Goal: Information Seeking & Learning: Learn about a topic

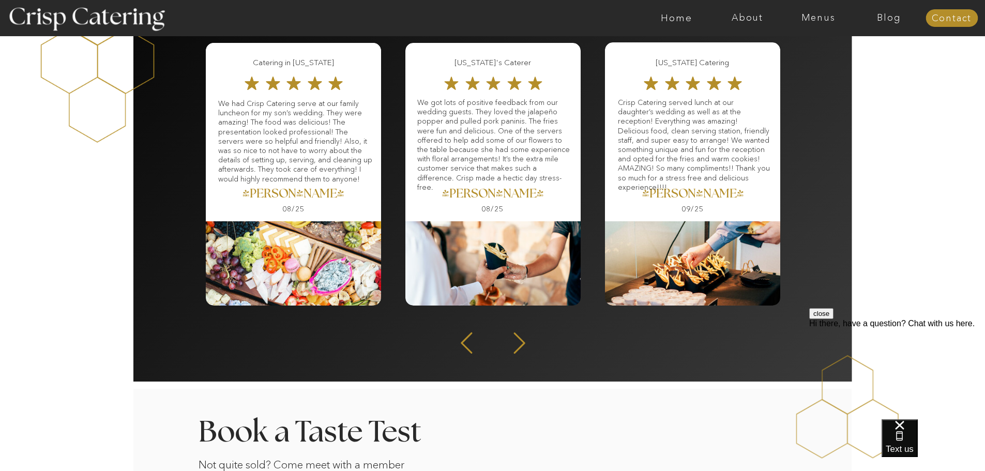
scroll to position [1344, 0]
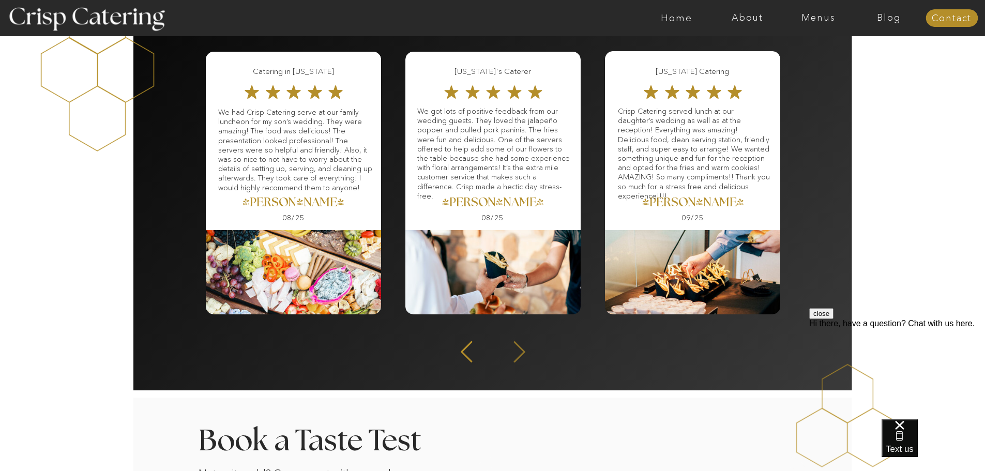
click at [513, 347] on icon at bounding box center [519, 351] width 27 height 25
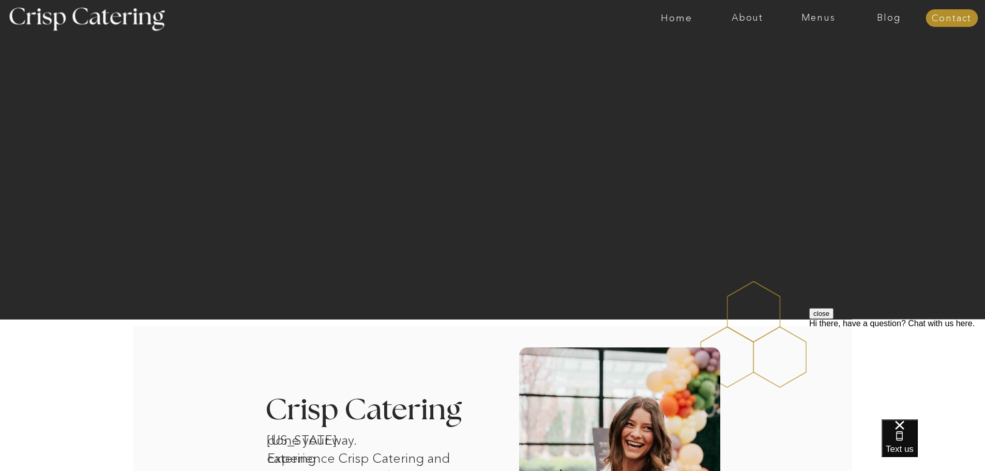
scroll to position [0, 0]
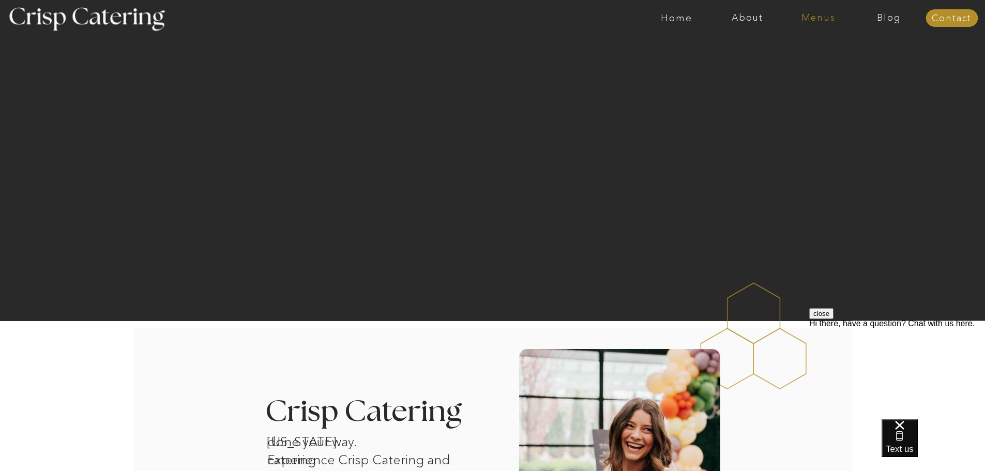
click at [807, 14] on nav "Menus" at bounding box center [818, 18] width 71 height 10
click at [783, 60] on nav "Winter (Sep-Feb)" at bounding box center [817, 61] width 85 height 10
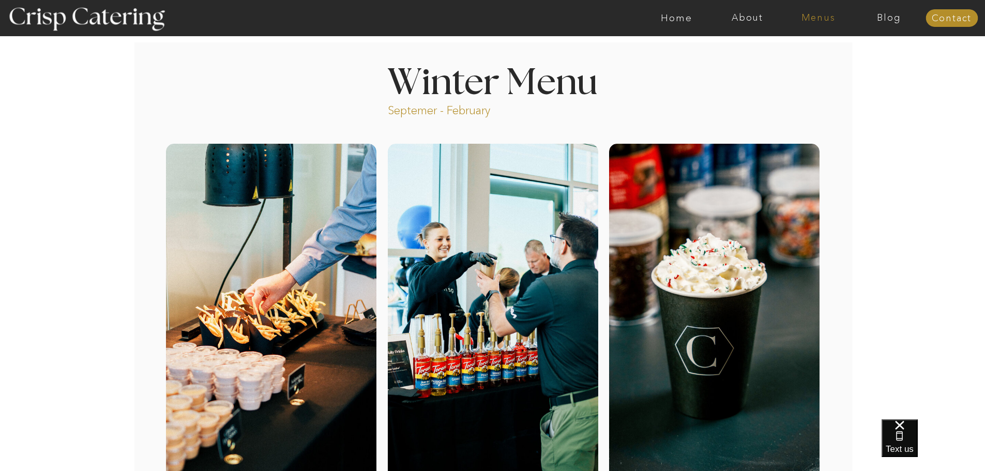
click at [822, 15] on nav "Menus" at bounding box center [818, 18] width 71 height 10
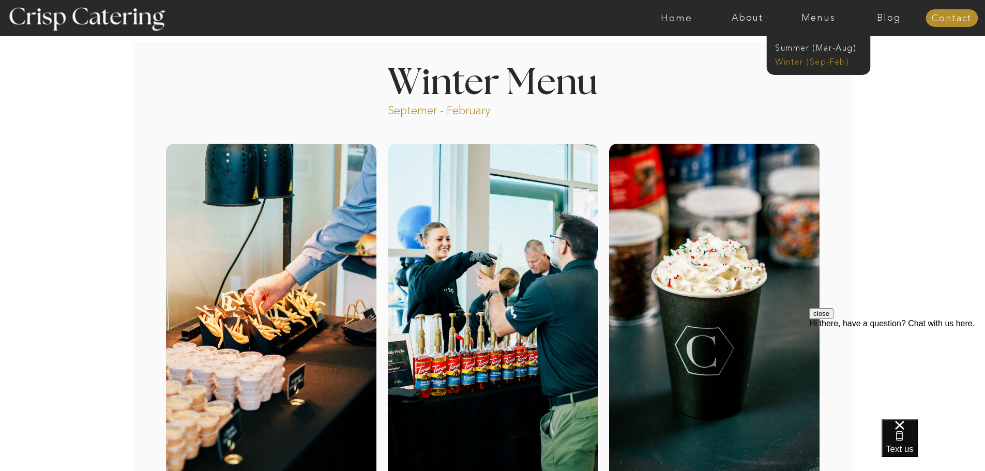
click at [806, 60] on nav "Winter (Sep-Feb)" at bounding box center [817, 61] width 85 height 10
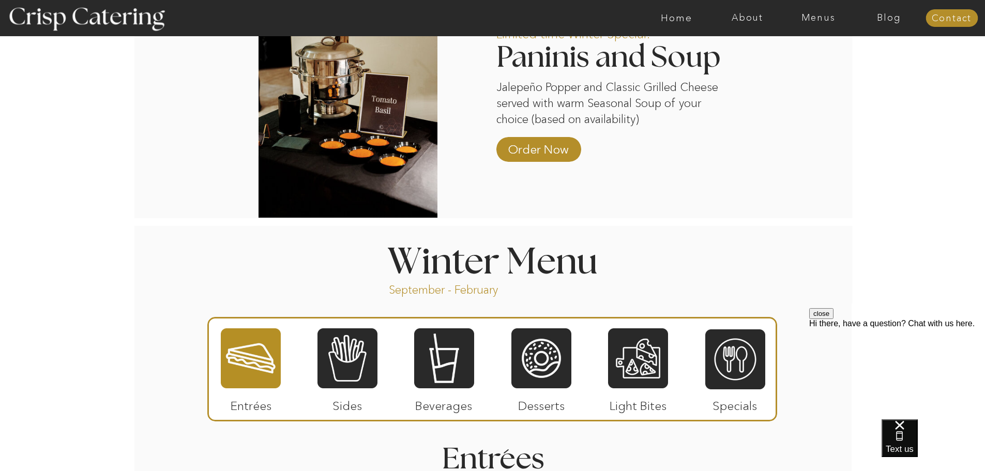
scroll to position [1086, 0]
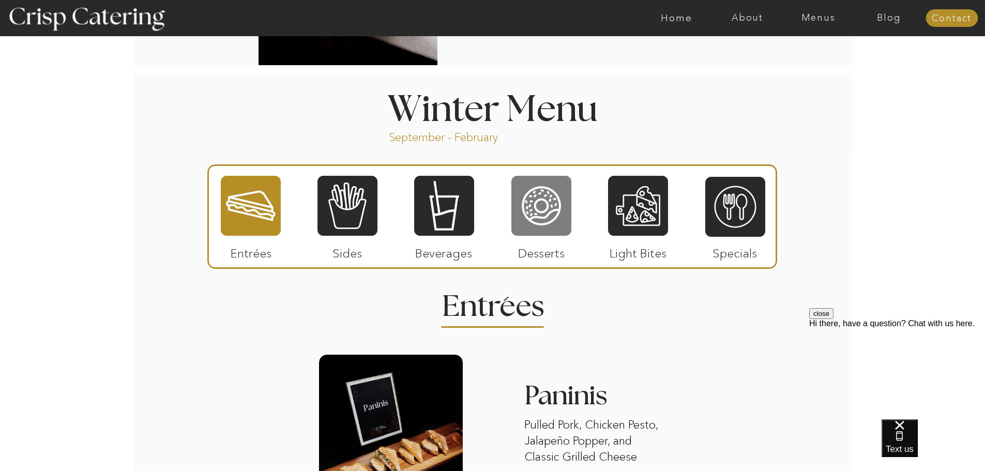
click at [535, 202] on div at bounding box center [541, 206] width 60 height 62
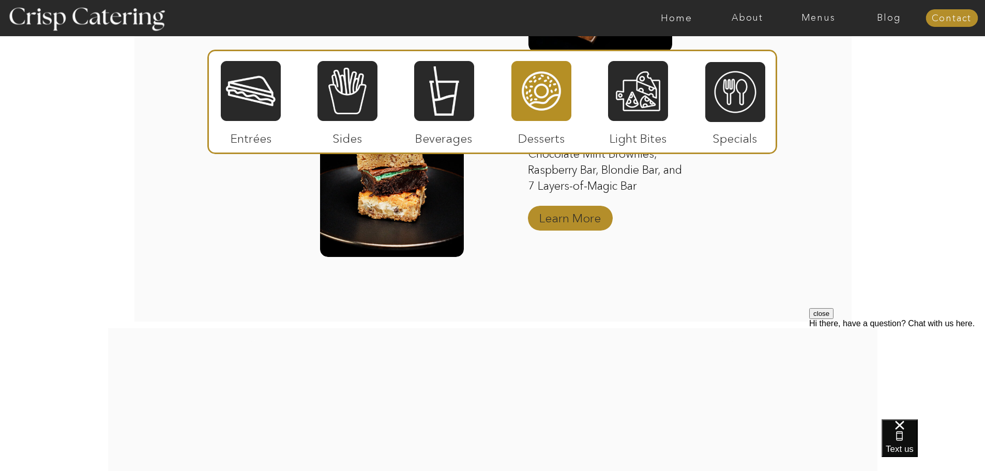
scroll to position [1758, 0]
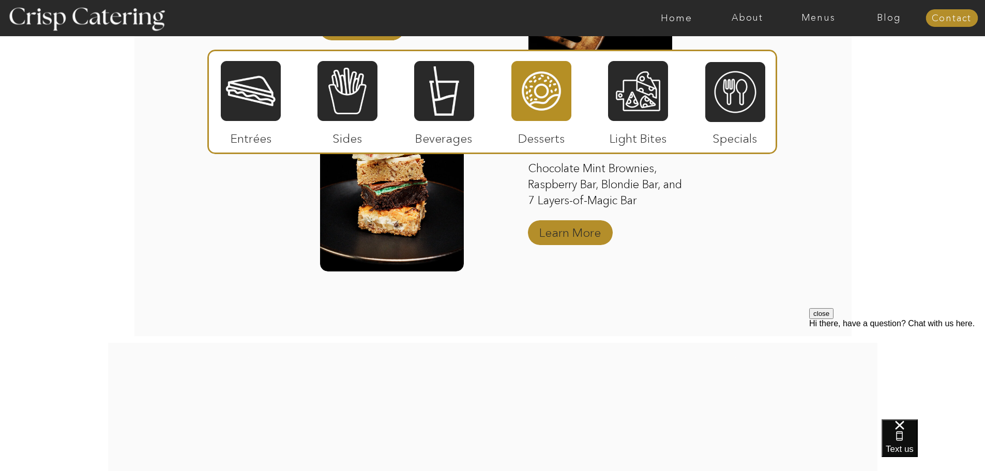
click at [559, 234] on p "Learn More" at bounding box center [570, 230] width 69 height 30
